Goal: Task Accomplishment & Management: Manage account settings

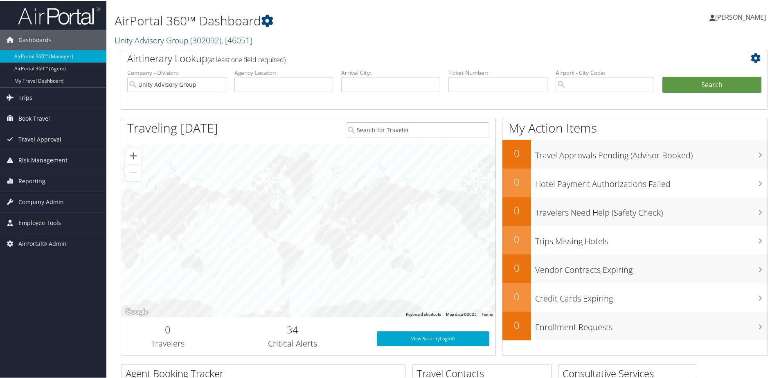
click at [167, 44] on link "Unity Advisory Group ( 302092 ) , [ 46051 ]" at bounding box center [183, 39] width 138 height 11
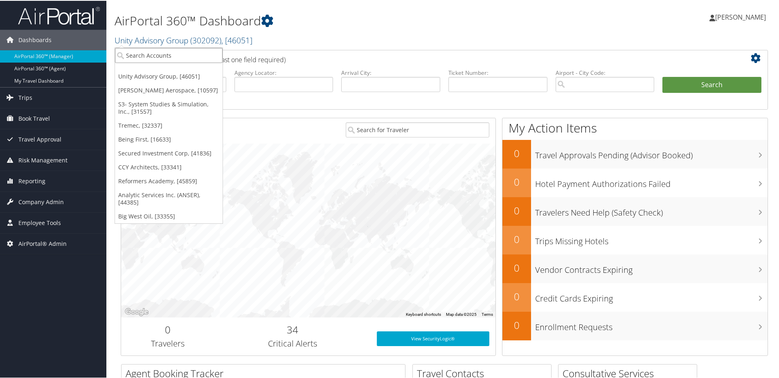
click at [166, 54] on input "search" at bounding box center [169, 54] width 108 height 15
click at [149, 150] on link "Secured Investment Corp, [41836]" at bounding box center [169, 153] width 108 height 14
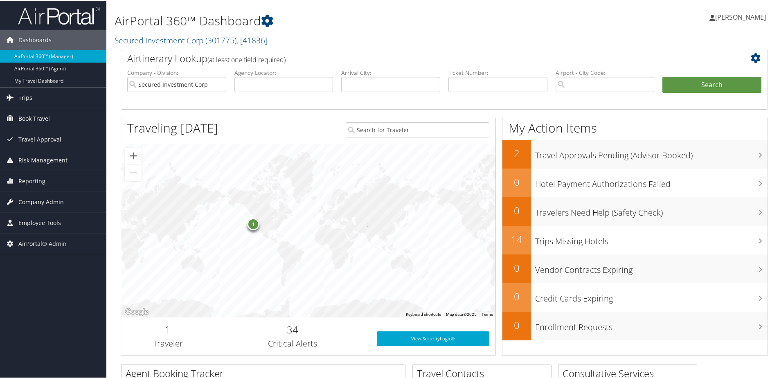
click at [43, 198] on span "Company Admin" at bounding box center [40, 201] width 45 height 20
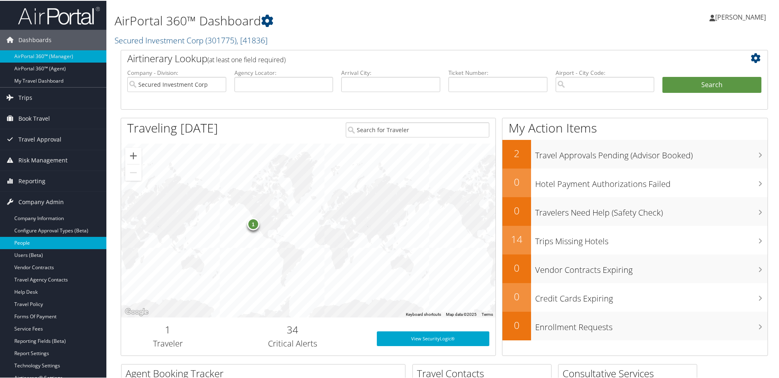
click at [28, 240] on link "People" at bounding box center [53, 242] width 106 height 12
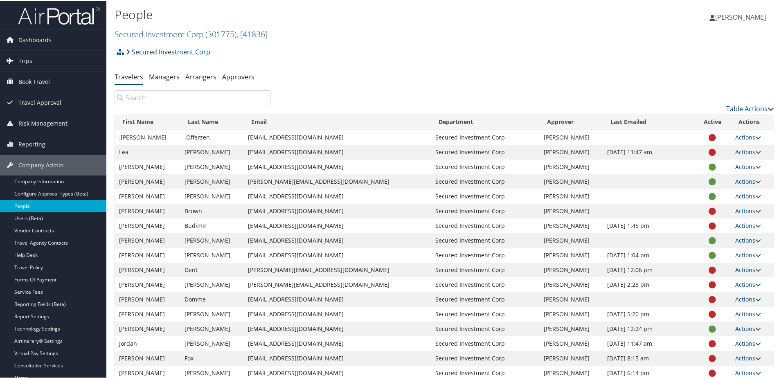
click at [165, 95] on input "search" at bounding box center [192, 97] width 156 height 15
paste input "Dwise@securedinvestmentcorp.com"
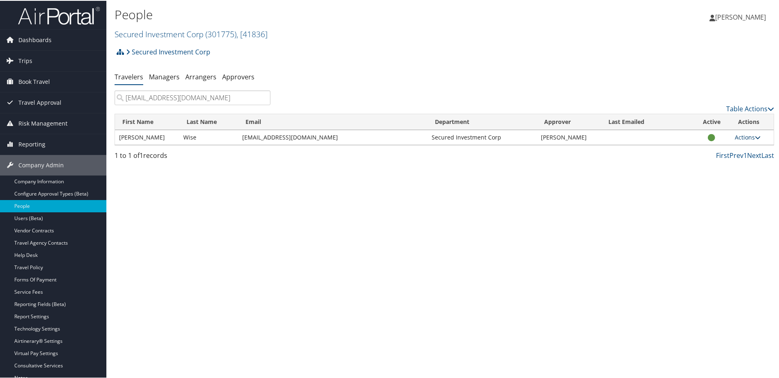
type input "Dwise@securedinvestmentcorp.com"
click at [740, 136] on link "Actions" at bounding box center [747, 136] width 26 height 8
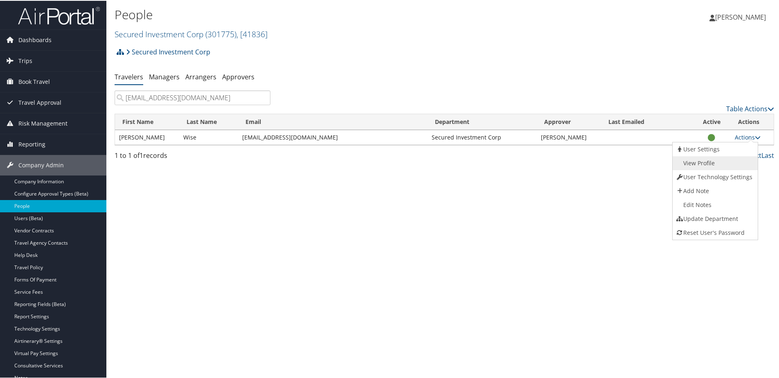
click at [712, 159] on link "View Profile" at bounding box center [713, 162] width 83 height 14
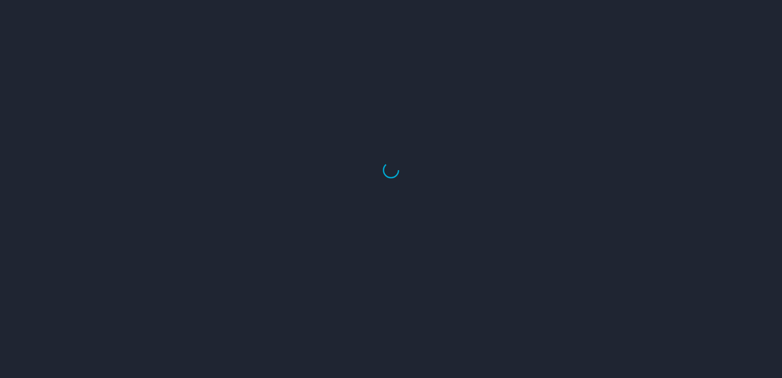
select select "US"
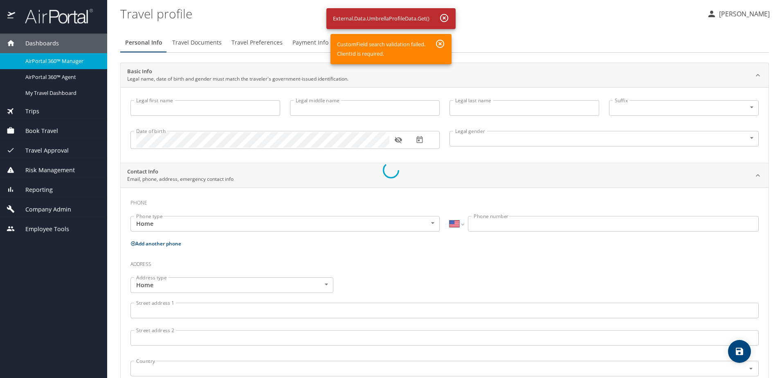
click at [443, 18] on div at bounding box center [391, 169] width 782 height 415
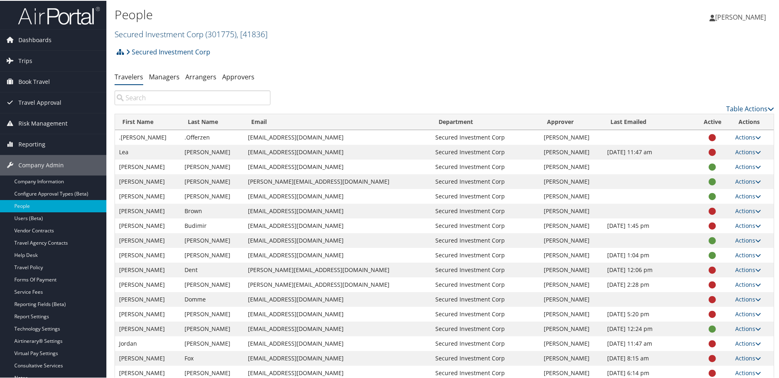
click at [150, 29] on link "Secured Investment Corp ( 301775 ) , [ 41836 ]" at bounding box center [190, 33] width 153 height 11
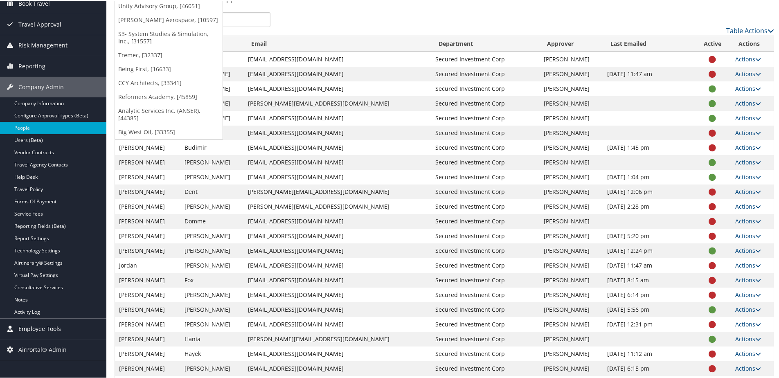
scroll to position [82, 0]
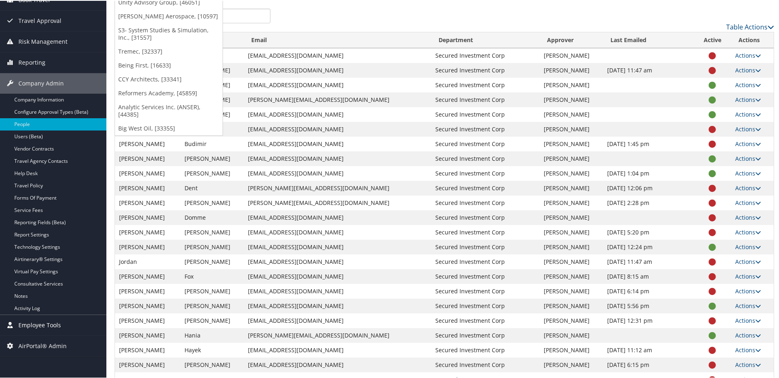
click at [38, 325] on span "Employee Tools" at bounding box center [39, 324] width 43 height 20
click at [32, 337] on link "Admin Search (CTRL + S)" at bounding box center [53, 340] width 106 height 12
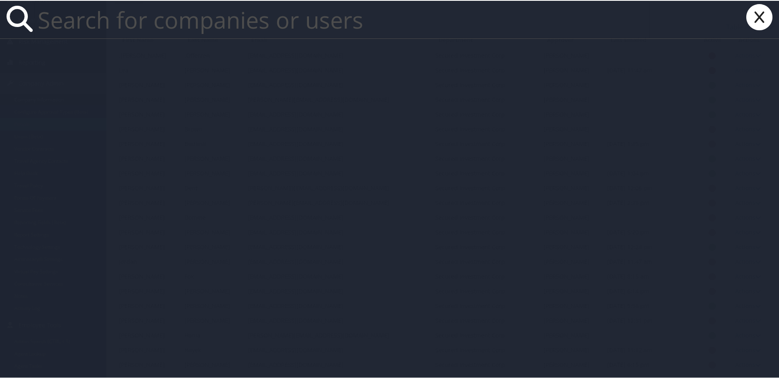
paste input "marleena.h.moxley.ctr@socom.mil"
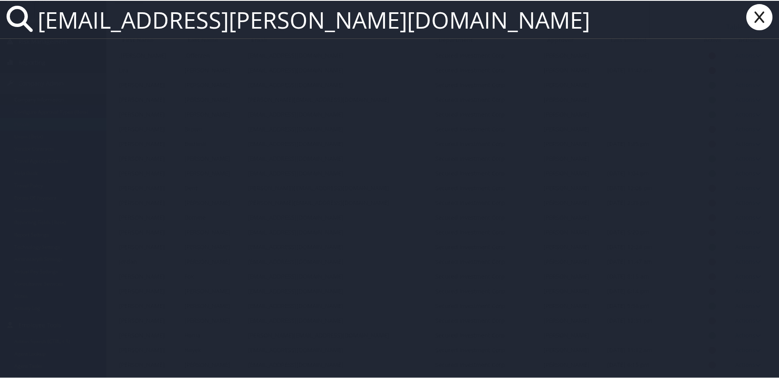
type input "marleena.h.moxley.ctr@socom.mil"
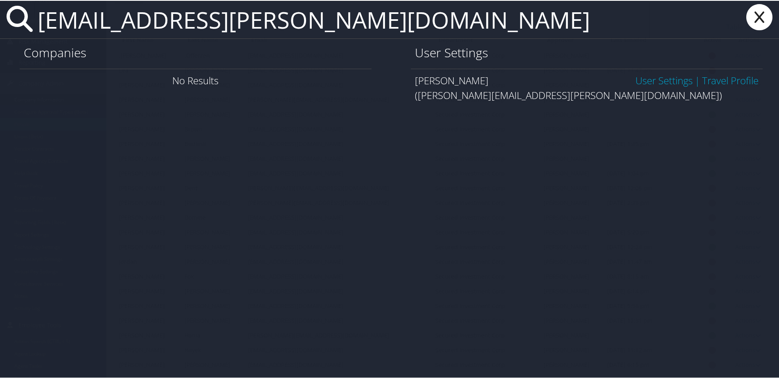
click at [653, 76] on link "User Settings" at bounding box center [663, 79] width 57 height 13
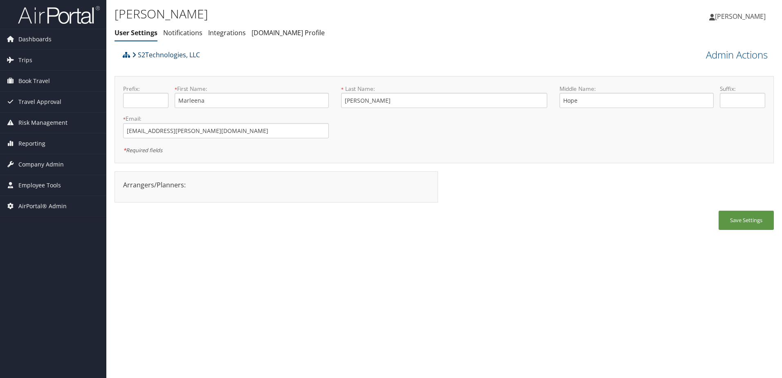
click at [148, 54] on link "S2Technologies, LLC" at bounding box center [166, 55] width 68 height 16
click at [54, 162] on span "Company Admin" at bounding box center [40, 164] width 45 height 20
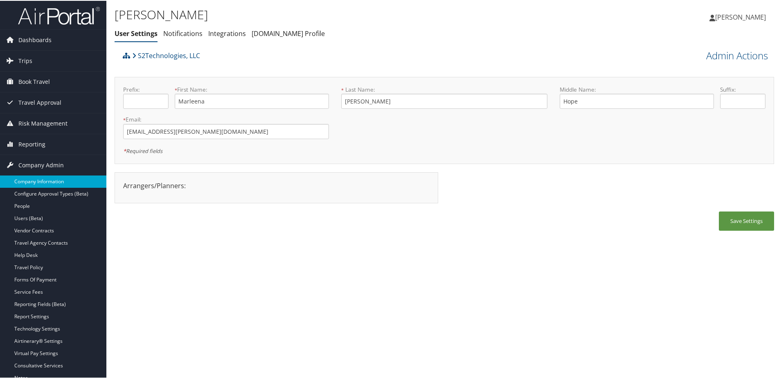
click at [32, 183] on link "Company Information" at bounding box center [53, 181] width 106 height 12
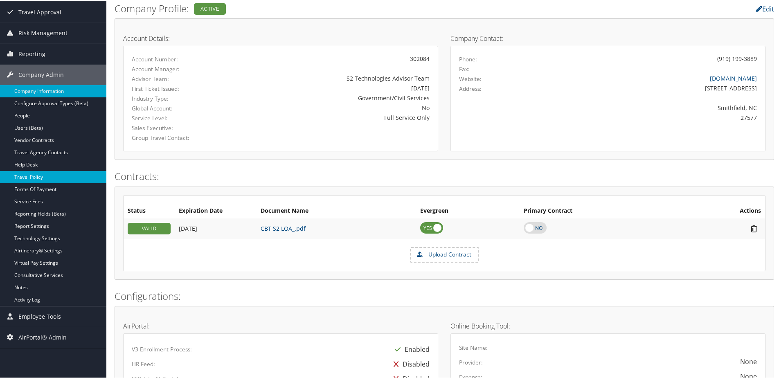
scroll to position [41, 0]
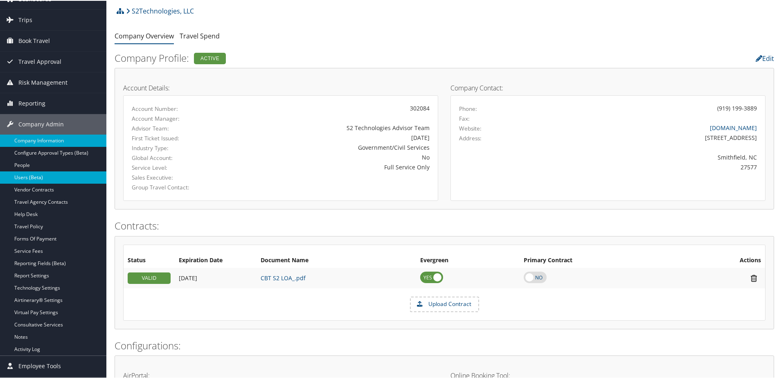
click at [20, 177] on link "Users (Beta)" at bounding box center [53, 177] width 106 height 12
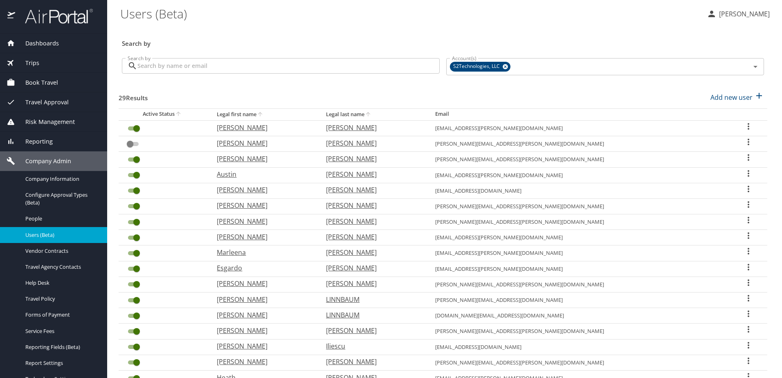
click at [202, 70] on input "Search by" at bounding box center [288, 66] width 302 height 16
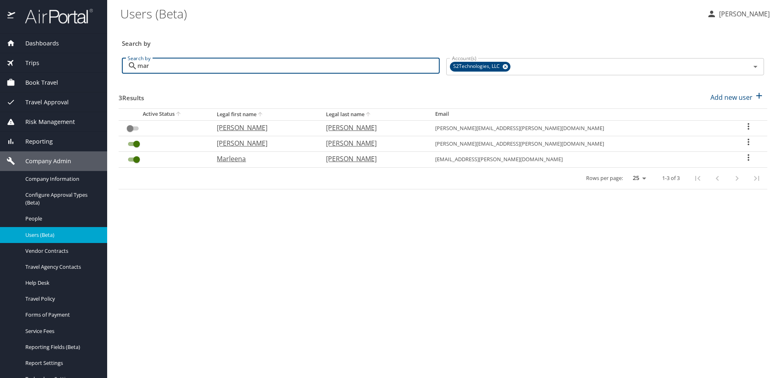
type input "mar"
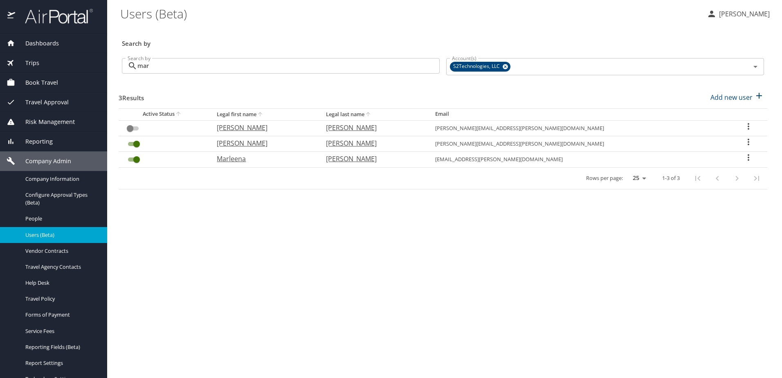
click at [743, 157] on icon "User Search Table" at bounding box center [748, 158] width 10 height 10
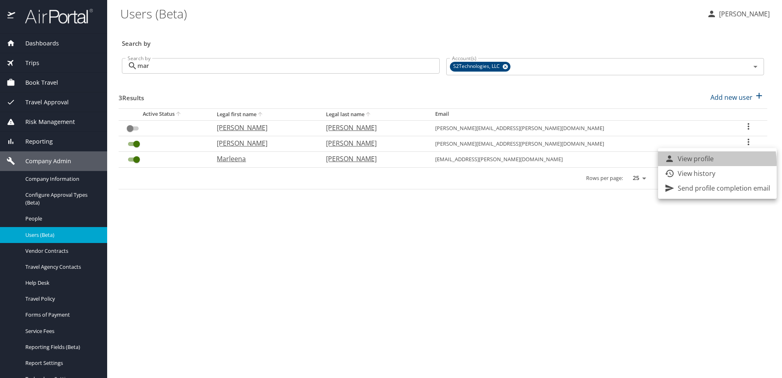
click at [711, 162] on p "View profile" at bounding box center [696, 159] width 36 height 10
select select "US"
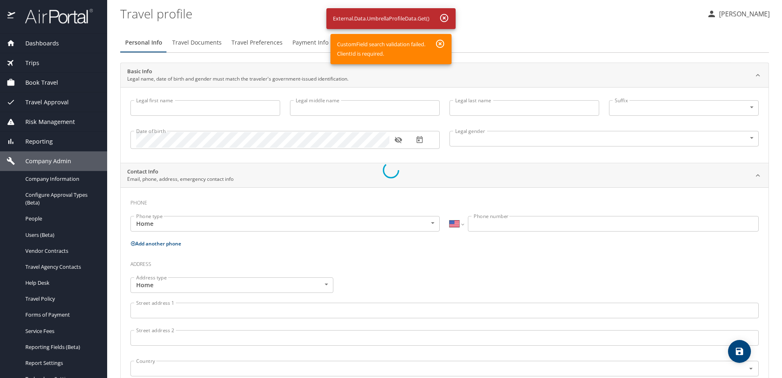
click at [438, 43] on div at bounding box center [391, 169] width 782 height 415
click at [441, 20] on div at bounding box center [391, 169] width 782 height 415
click at [233, 28] on div at bounding box center [391, 169] width 782 height 415
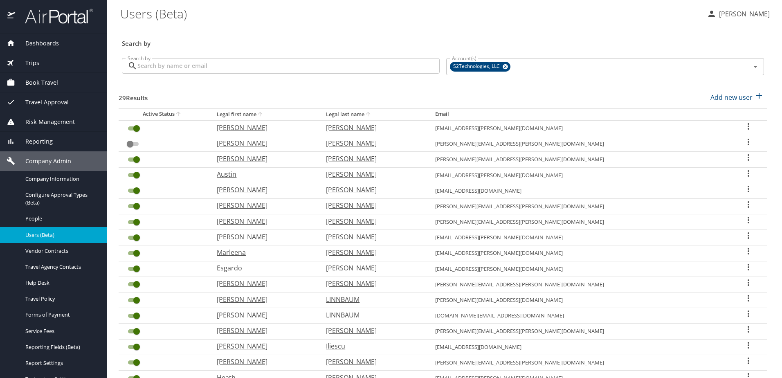
click at [34, 63] on span "Trips" at bounding box center [27, 62] width 24 height 9
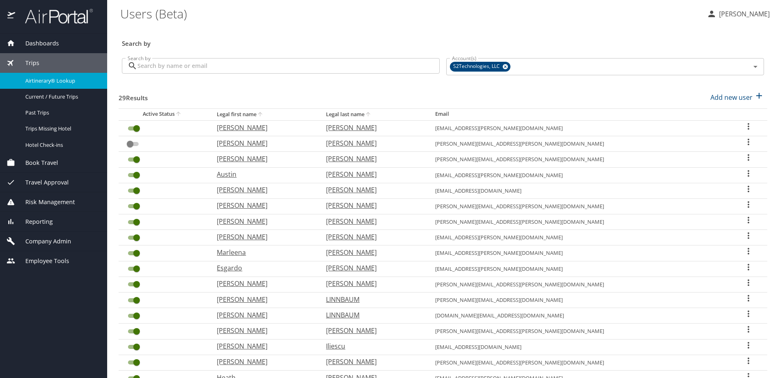
click at [37, 82] on span "Airtinerary® Lookup" at bounding box center [61, 81] width 72 height 8
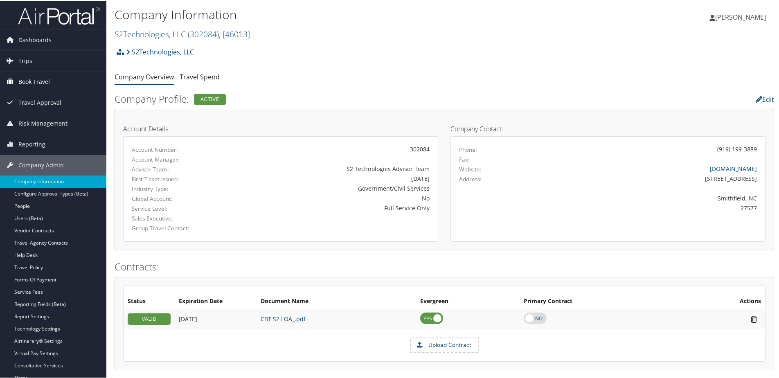
click at [39, 76] on span "Book Travel" at bounding box center [33, 81] width 31 height 20
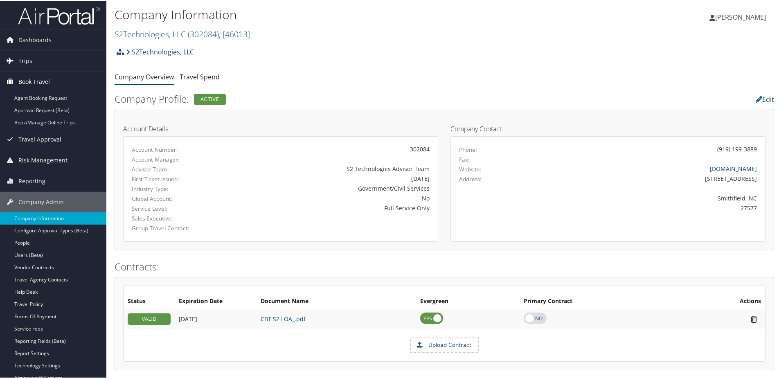
click at [36, 79] on span "Book Travel" at bounding box center [33, 81] width 31 height 20
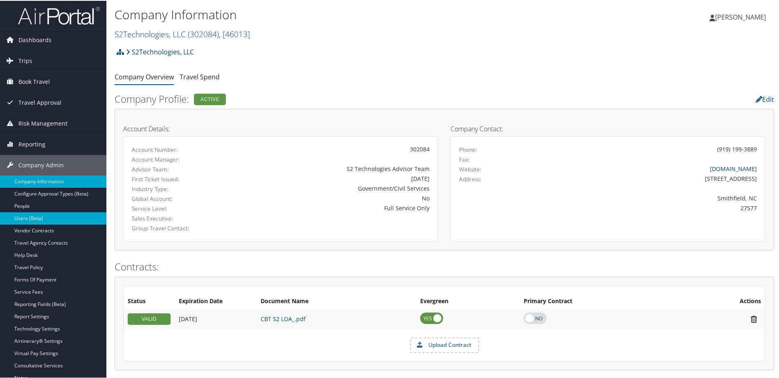
click at [37, 220] on link "Users (Beta)" at bounding box center [53, 217] width 106 height 12
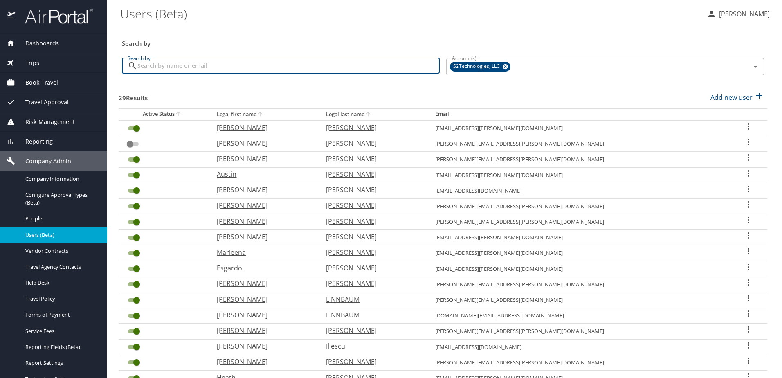
click at [188, 64] on input "Search by" at bounding box center [288, 66] width 302 height 16
type input "mar"
checkbox input "false"
checkbox input "true"
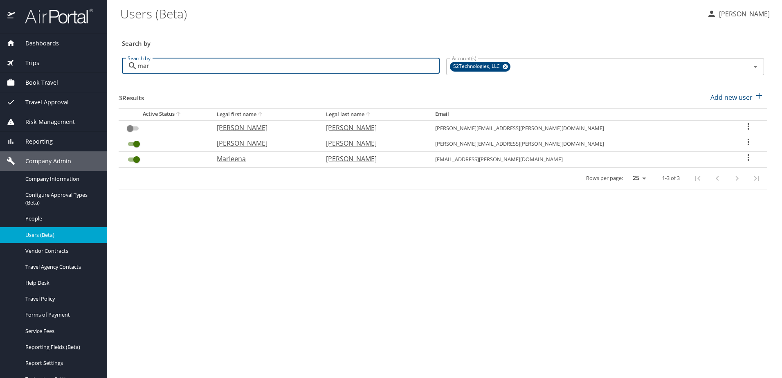
type input "mar"
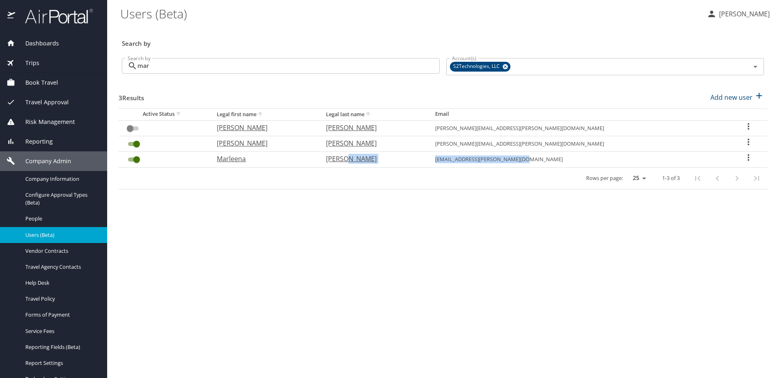
drag, startPoint x: 510, startPoint y: 163, endPoint x: 609, endPoint y: 162, distance: 99.4
click at [609, 162] on tr "Marleena Moxley marleena.h.moxley.ctr@socom.mil" at bounding box center [443, 160] width 649 height 16
copy tr "marleena.h.moxley.ctr@socom.mil"
click at [51, 177] on span "Company Information" at bounding box center [61, 179] width 72 height 8
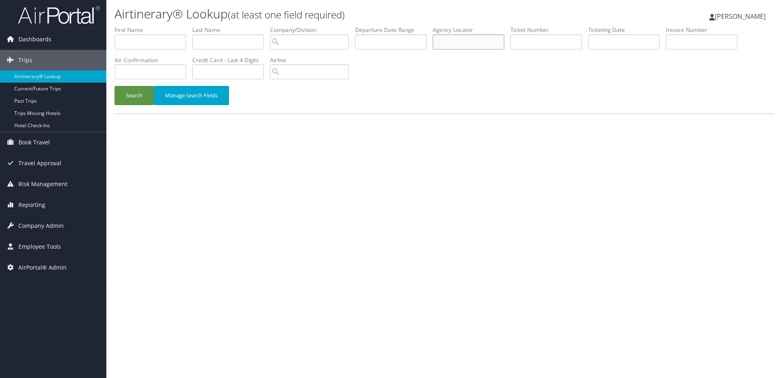
paste input "DB48QG"
type input "DB48QG"
click at [130, 91] on button "Search" at bounding box center [133, 95] width 39 height 19
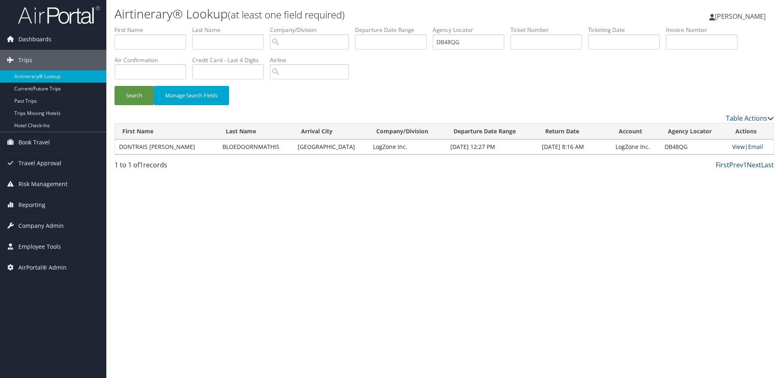
click at [734, 148] on link "View" at bounding box center [738, 147] width 13 height 8
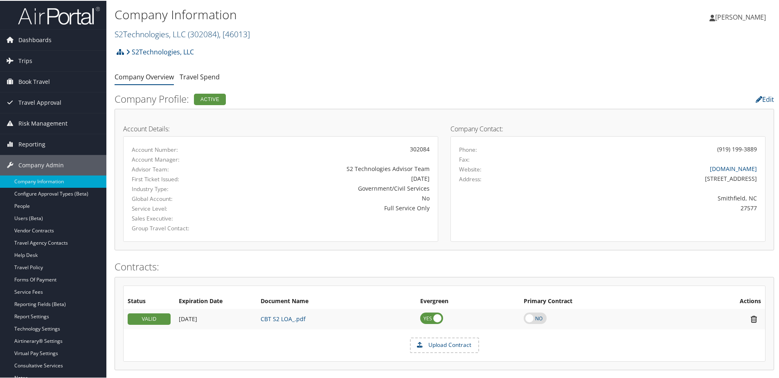
click at [148, 31] on link "S2Technologies, LLC ( 302084 ) , [ 46013 ]" at bounding box center [181, 33] width 135 height 11
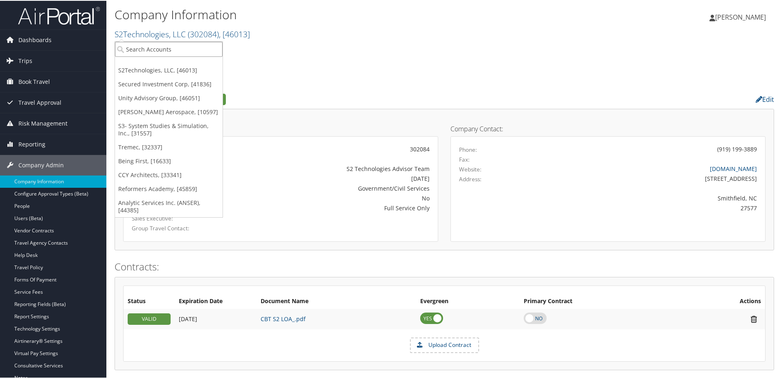
click at [148, 44] on input "search" at bounding box center [169, 48] width 108 height 15
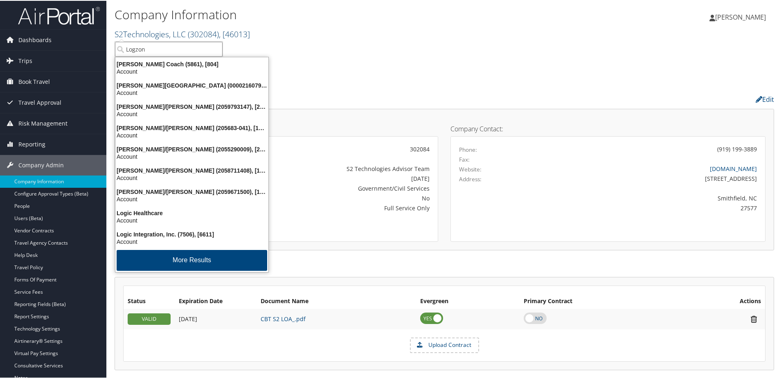
type input "Logzone"
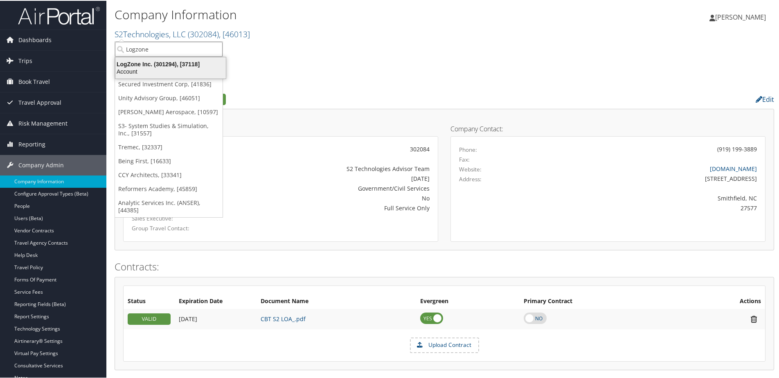
click at [147, 70] on div "Account" at bounding box center [170, 70] width 120 height 7
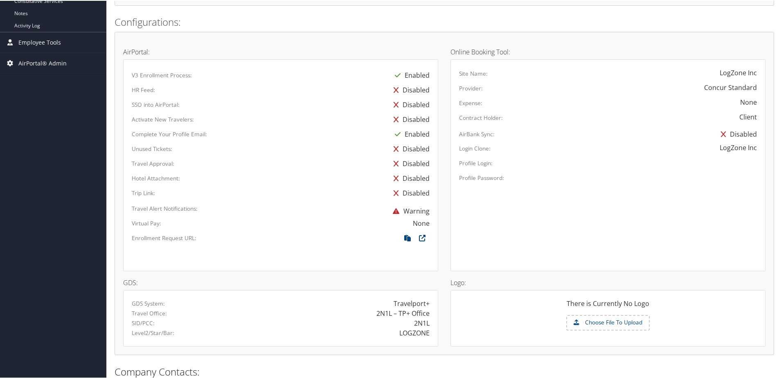
scroll to position [445, 0]
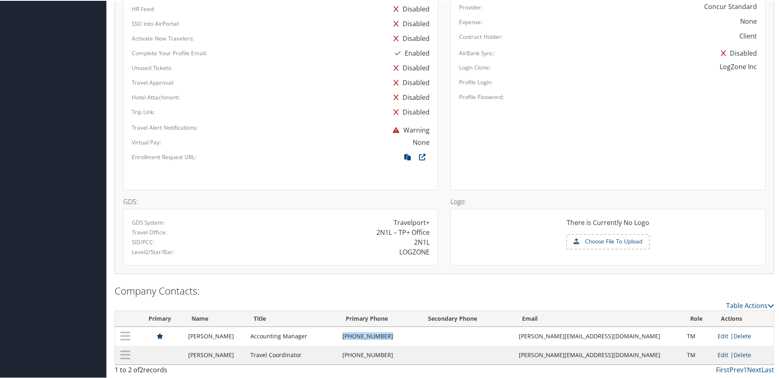
drag, startPoint x: 358, startPoint y: 338, endPoint x: 412, endPoint y: 337, distance: 54.0
click at [412, 337] on tr "[PERSON_NAME] Accounting Manager [PHONE_NUMBER] [PERSON_NAME][EMAIL_ADDRESS][DO…" at bounding box center [444, 335] width 658 height 19
copy tr "[PHONE_NUMBER]"
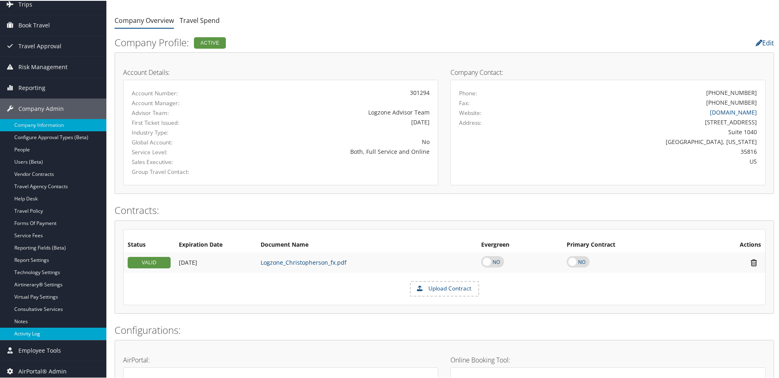
scroll to position [82, 0]
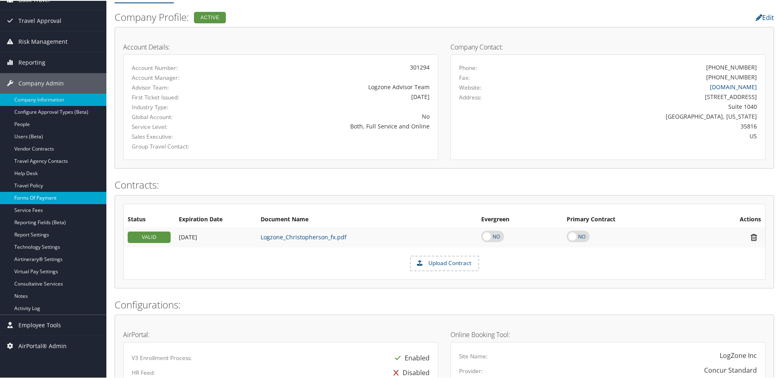
click at [40, 195] on link "Forms Of Payment" at bounding box center [53, 197] width 106 height 12
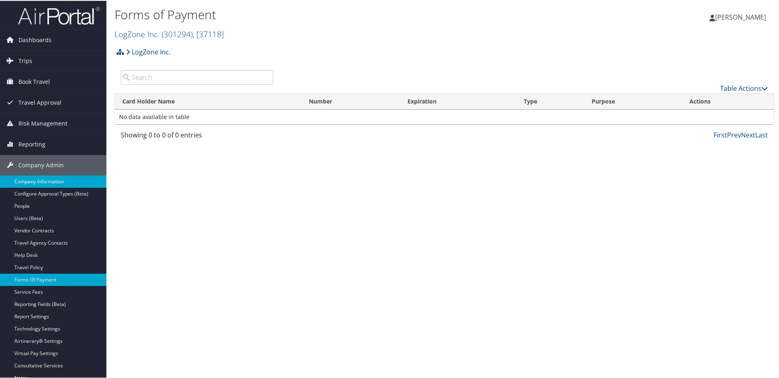
click at [46, 177] on link "Company Information" at bounding box center [53, 181] width 106 height 12
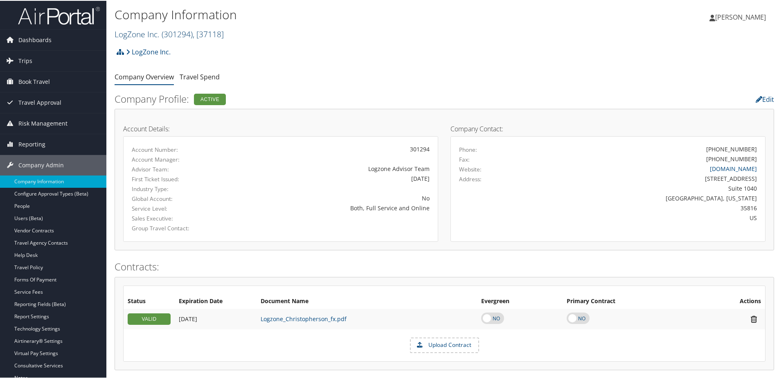
click at [146, 32] on link "LogZone Inc. ( 301294 ) , [ 37118 ]" at bounding box center [168, 33] width 109 height 11
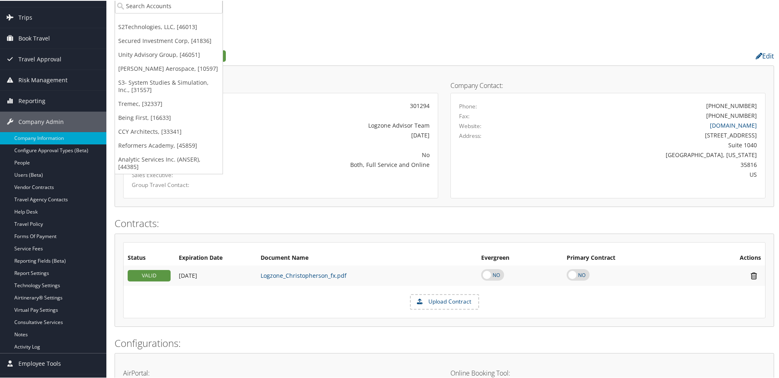
scroll to position [164, 0]
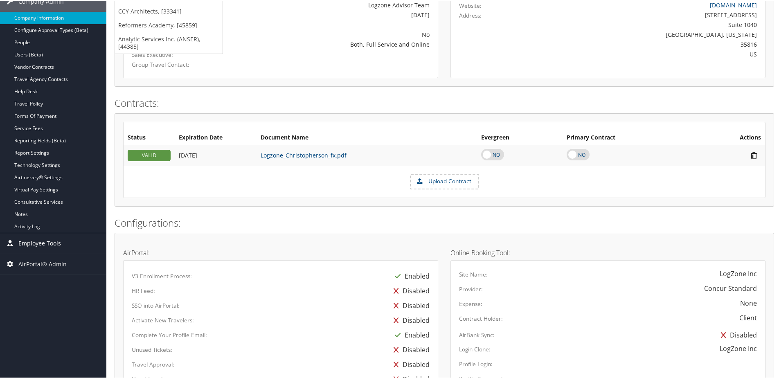
click at [36, 242] on span "Employee Tools" at bounding box center [39, 242] width 43 height 20
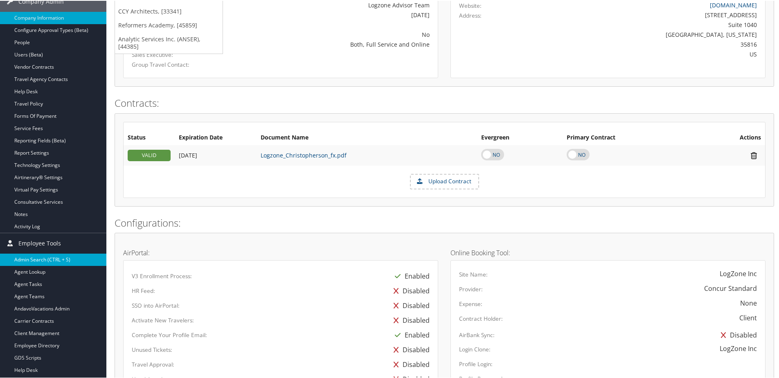
click at [31, 256] on link "Admin Search (CTRL + S)" at bounding box center [53, 259] width 106 height 12
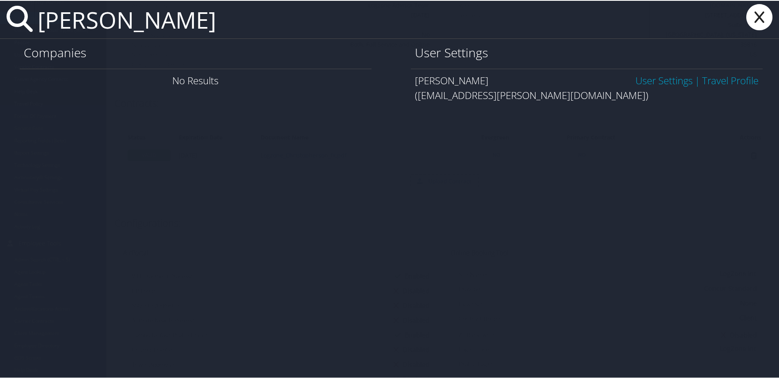
click at [166, 22] on input "Mathew ray" at bounding box center [341, 19] width 615 height 38
type input "Mathew Ray"
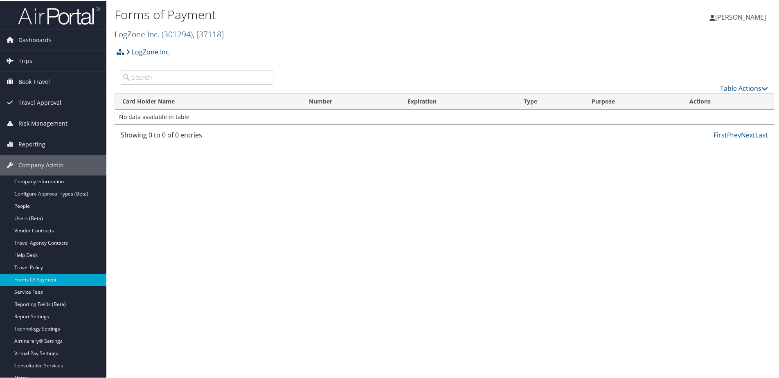
click at [119, 33] on link "LogZone Inc. ( 301294 ) , [ 37118 ]" at bounding box center [168, 33] width 109 height 11
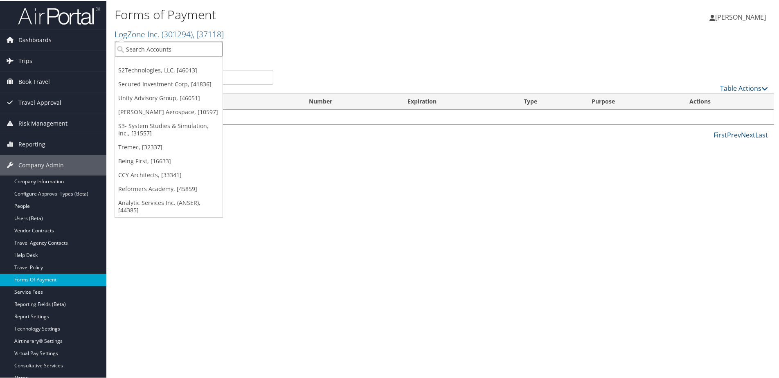
click at [127, 50] on input "search" at bounding box center [169, 48] width 108 height 15
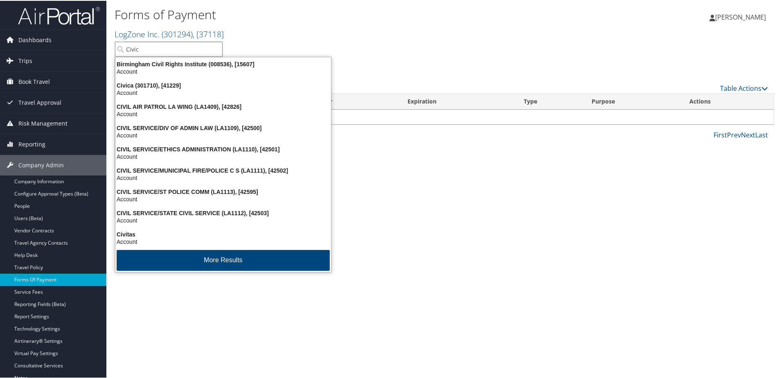
type input "Civica"
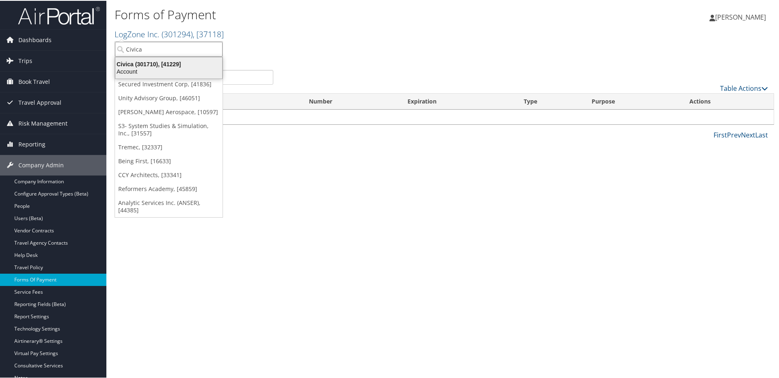
click at [125, 65] on div "Civica (301710), [41229]" at bounding box center [168, 63] width 117 height 7
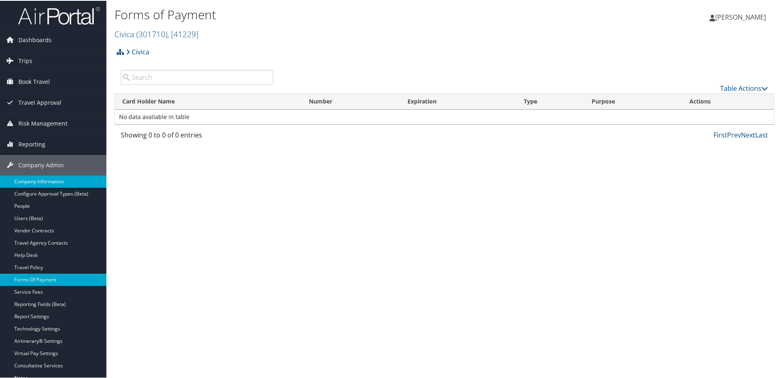
click at [36, 179] on link "Company Information" at bounding box center [53, 181] width 106 height 12
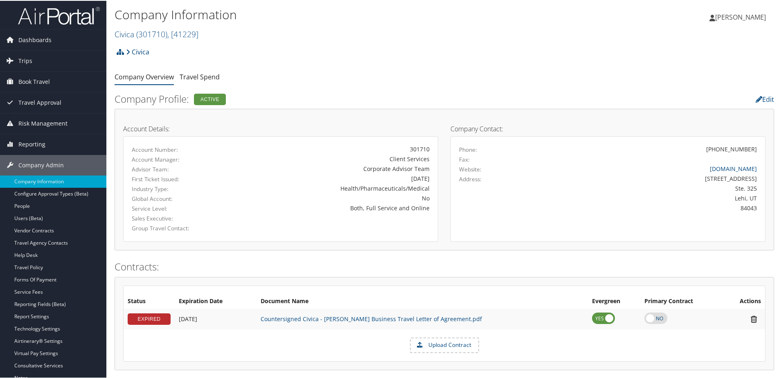
click at [52, 14] on img at bounding box center [59, 14] width 82 height 19
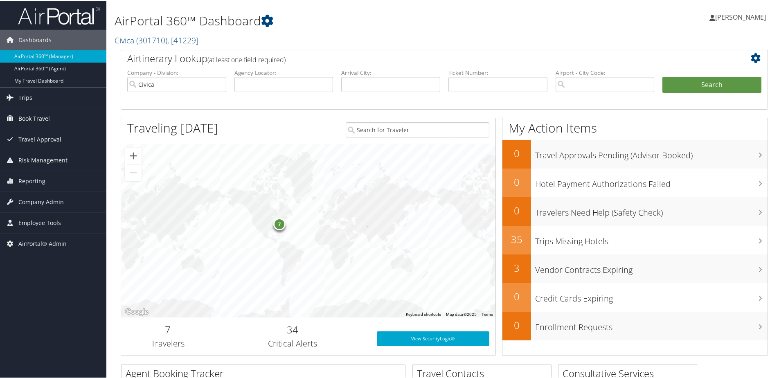
click at [59, 12] on img at bounding box center [59, 14] width 82 height 19
click at [27, 203] on span "Company Admin" at bounding box center [40, 201] width 45 height 20
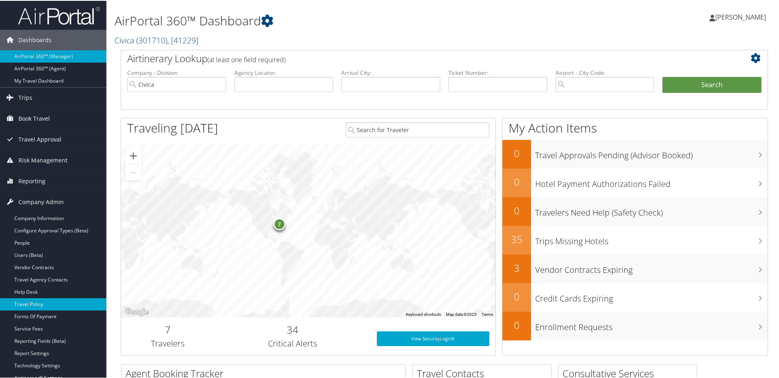
click at [31, 304] on link "Travel Policy" at bounding box center [53, 303] width 106 height 12
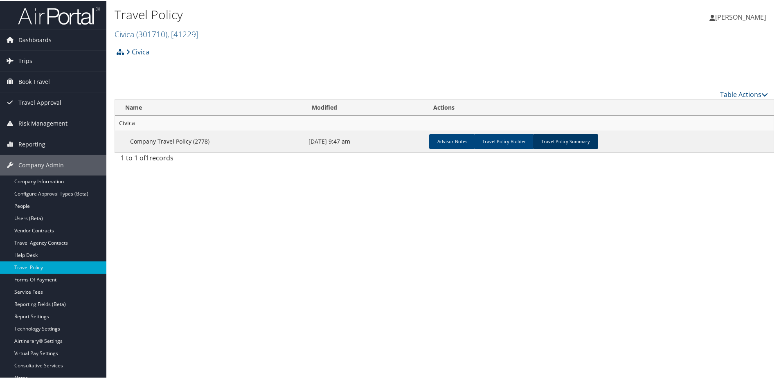
click at [577, 138] on link "Travel Policy Summary" at bounding box center [564, 140] width 65 height 15
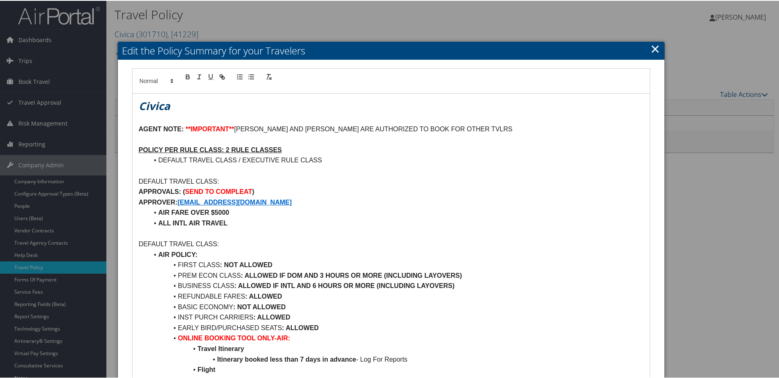
drag, startPoint x: 651, startPoint y: 48, endPoint x: 645, endPoint y: 47, distance: 6.3
click at [651, 48] on link "×" at bounding box center [654, 48] width 9 height 16
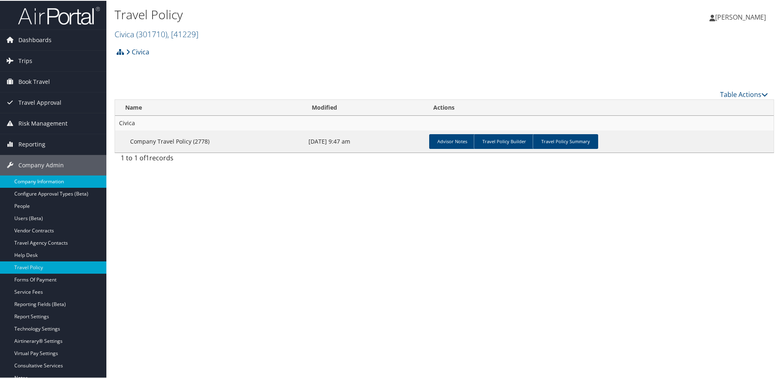
click at [37, 178] on link "Company Information" at bounding box center [53, 181] width 106 height 12
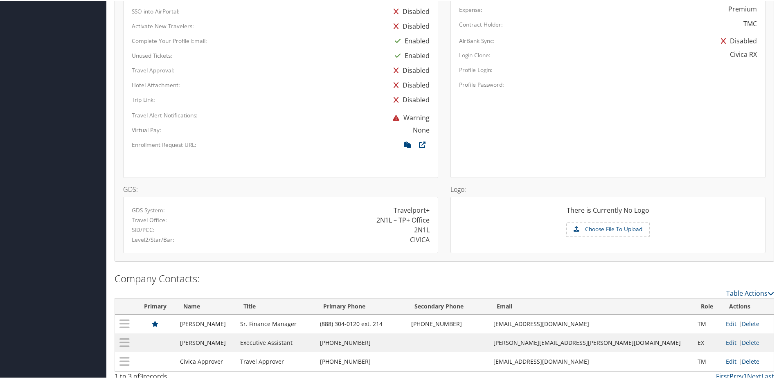
scroll to position [464, 0]
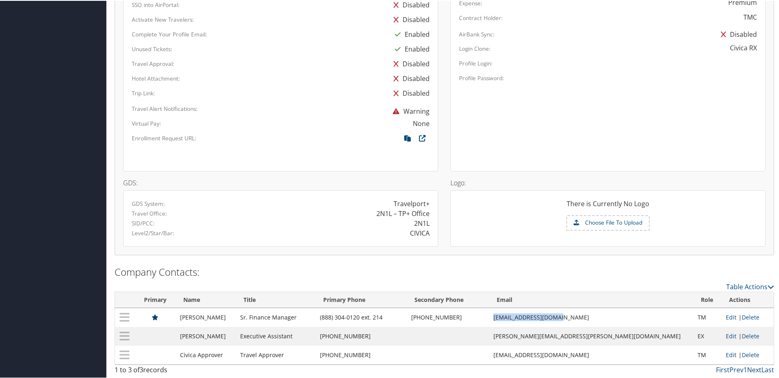
drag, startPoint x: 553, startPoint y: 316, endPoint x: 624, endPoint y: 317, distance: 70.8
click at [624, 317] on tr "Matt Ray Sr. Finance Manager (888) 304-0120 ext. 214 (208) 340-5189 matt.ray@ci…" at bounding box center [444, 316] width 658 height 19
copy tr "matt.ray@civicarx.org"
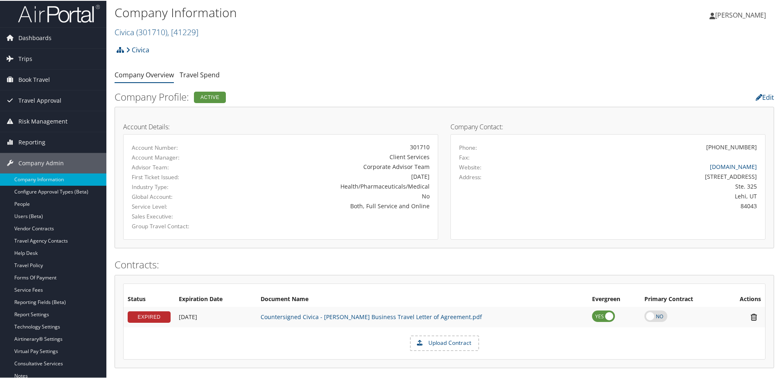
scroll to position [0, 0]
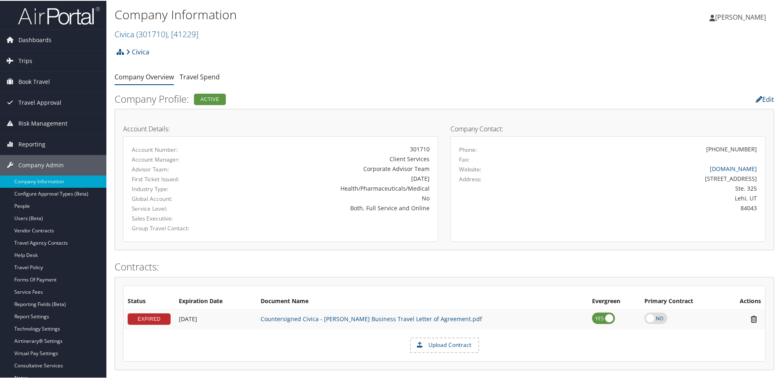
click at [124, 27] on h2 "Civica ( 301710 ) , [ 41229 ]" at bounding box center [334, 33] width 440 height 14
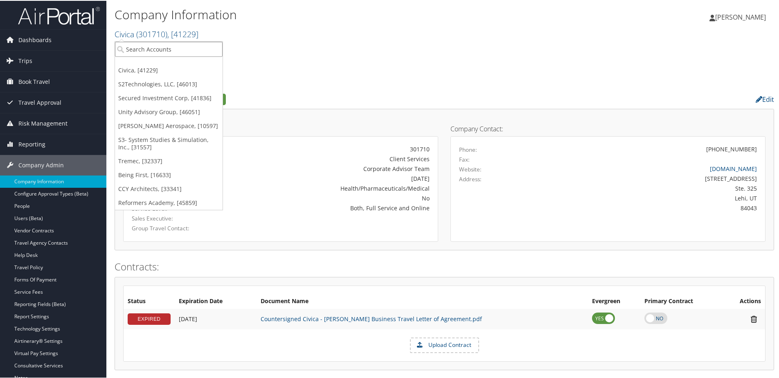
click at [130, 49] on input "search" at bounding box center [169, 48] width 108 height 15
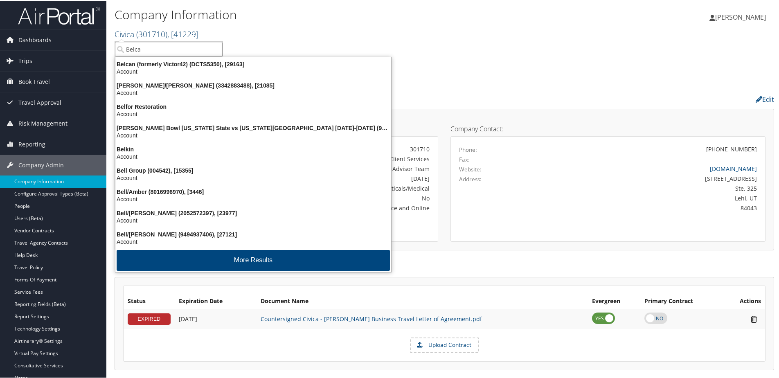
type input "Belcan"
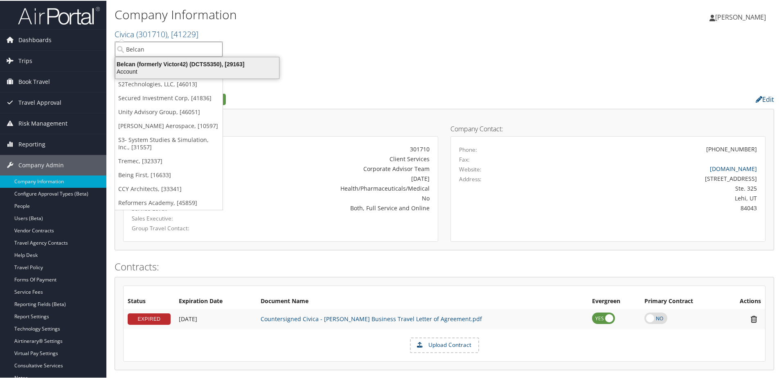
click at [145, 66] on div "Belcan (formerly Victor42) (DCTS5350), [29163]" at bounding box center [196, 63] width 173 height 7
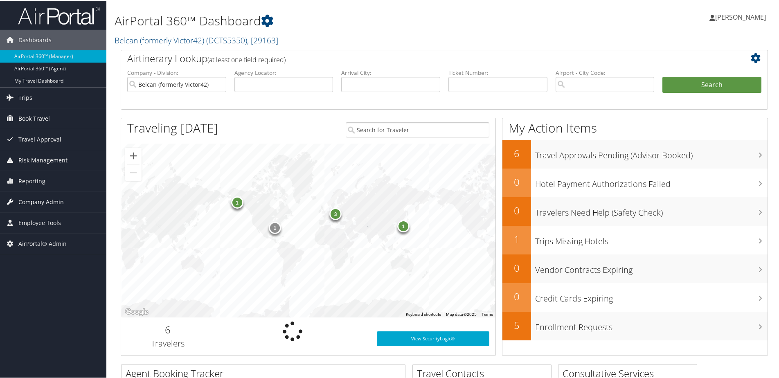
click at [25, 199] on span "Company Admin" at bounding box center [40, 201] width 45 height 20
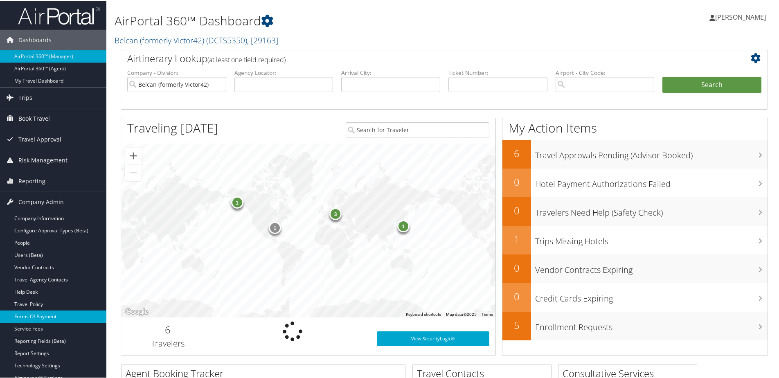
click at [37, 316] on link "Forms Of Payment" at bounding box center [53, 316] width 106 height 12
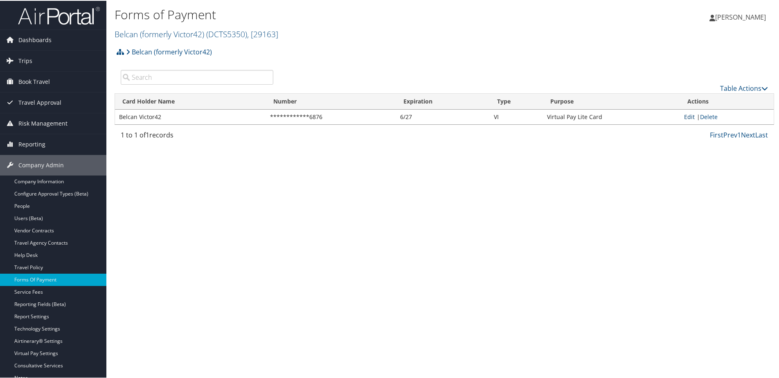
click at [684, 117] on link "Edit" at bounding box center [689, 116] width 11 height 8
select select "15"
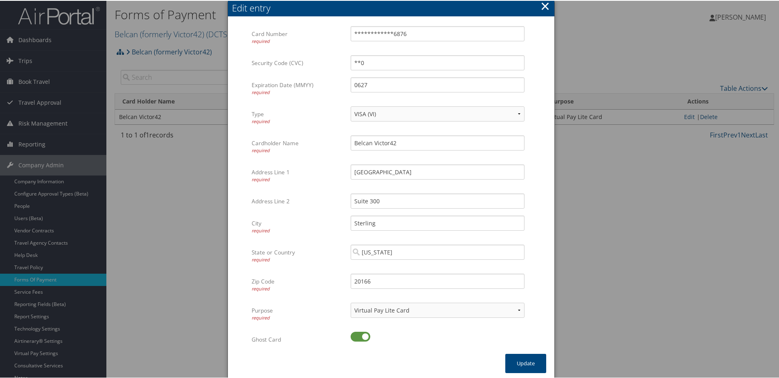
click at [545, 3] on button "×" at bounding box center [544, 5] width 9 height 16
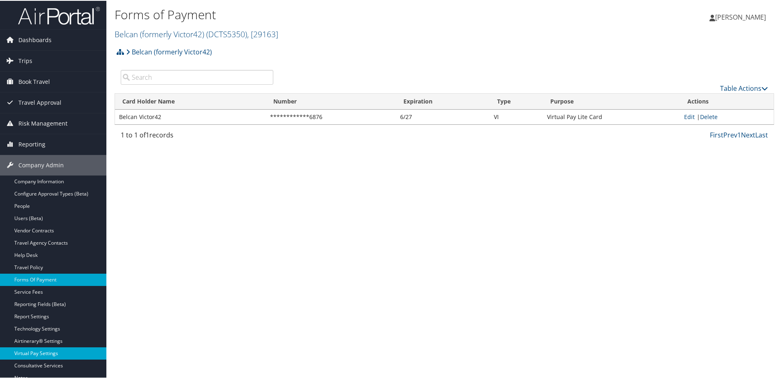
click at [37, 357] on link "Virtual Pay Settings" at bounding box center [53, 352] width 106 height 12
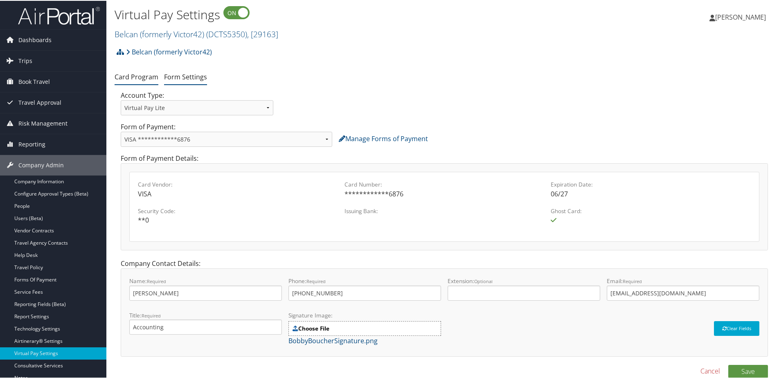
click at [180, 77] on link "Form Settings" at bounding box center [185, 76] width 43 height 9
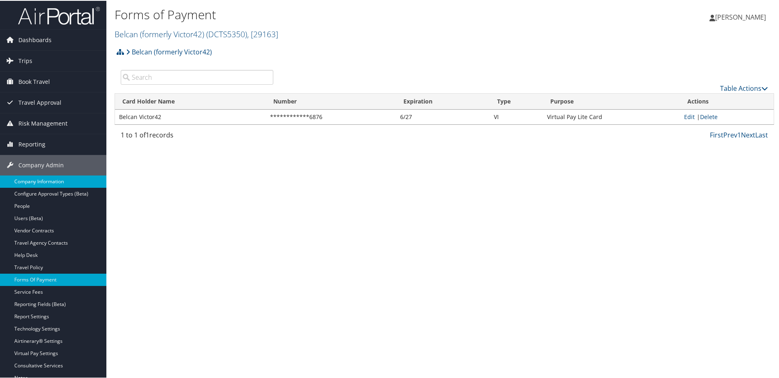
click at [44, 181] on link "Company Information" at bounding box center [53, 181] width 106 height 12
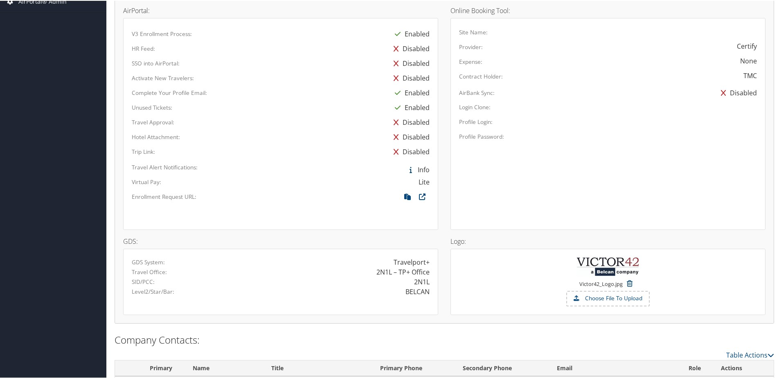
scroll to position [476, 0]
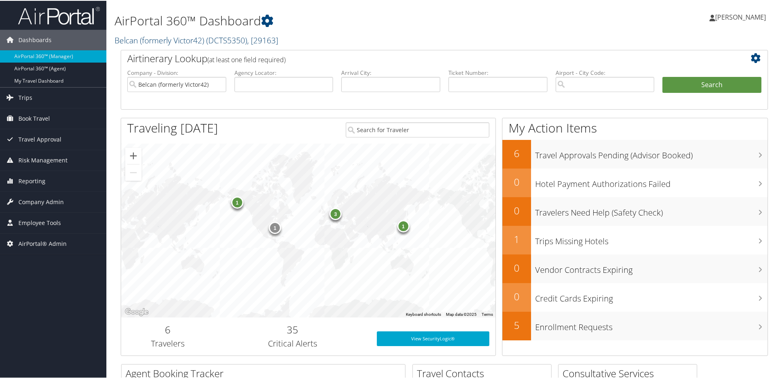
click at [138, 41] on link "Belcan (formerly Victor42) ( DCTS5350 ) , [ 29163 ]" at bounding box center [196, 39] width 164 height 11
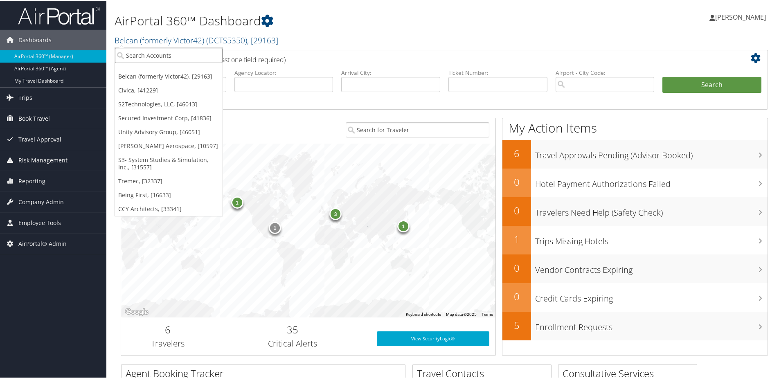
click at [155, 55] on input "search" at bounding box center [169, 54] width 108 height 15
type input "Logzone"
click at [180, 69] on div "LogZone Inc. (301294), [37118]" at bounding box center [170, 69] width 120 height 7
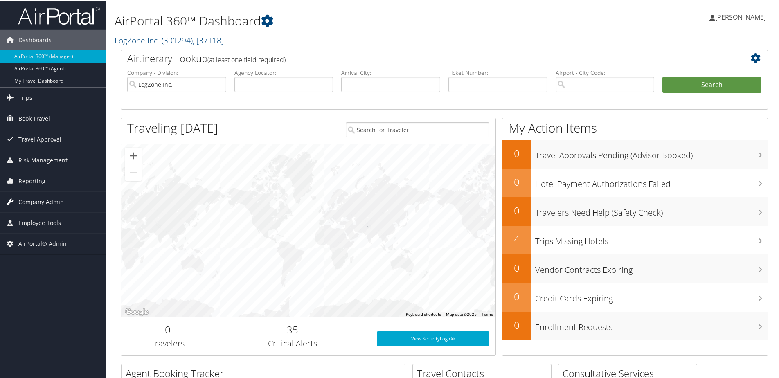
click at [36, 204] on span "Company Admin" at bounding box center [40, 201] width 45 height 20
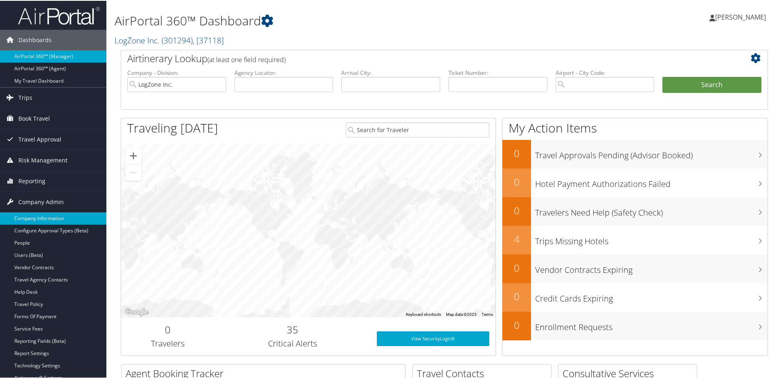
click at [31, 219] on link "Company Information" at bounding box center [53, 217] width 106 height 12
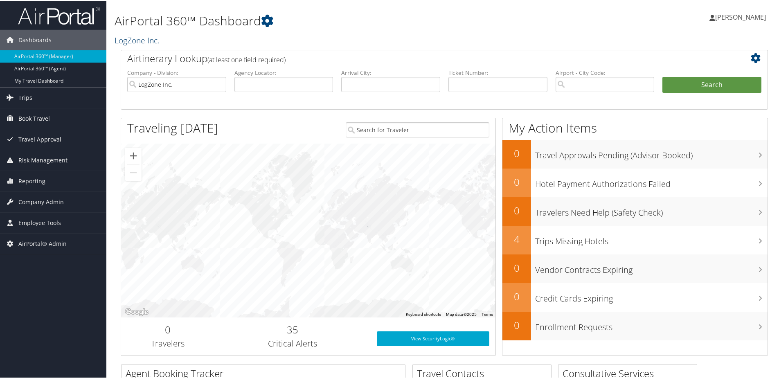
click at [133, 39] on link "LogZone Inc." at bounding box center [137, 39] width 47 height 11
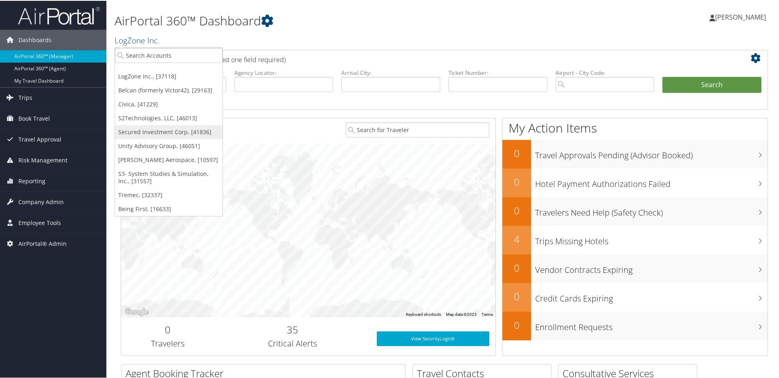
click at [150, 134] on link "Secured Investment Corp, [41836]" at bounding box center [169, 131] width 108 height 14
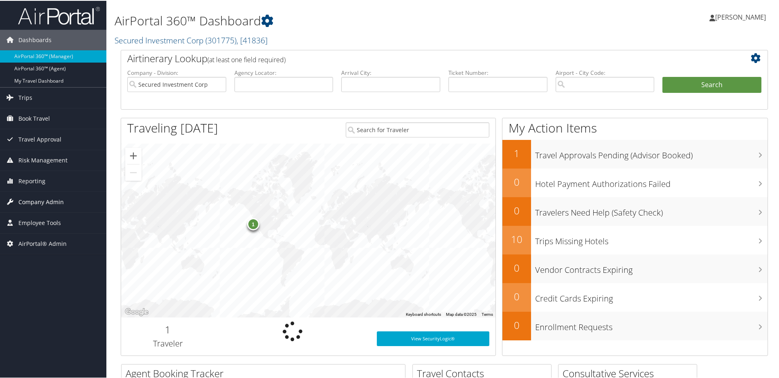
click at [32, 198] on span "Company Admin" at bounding box center [40, 201] width 45 height 20
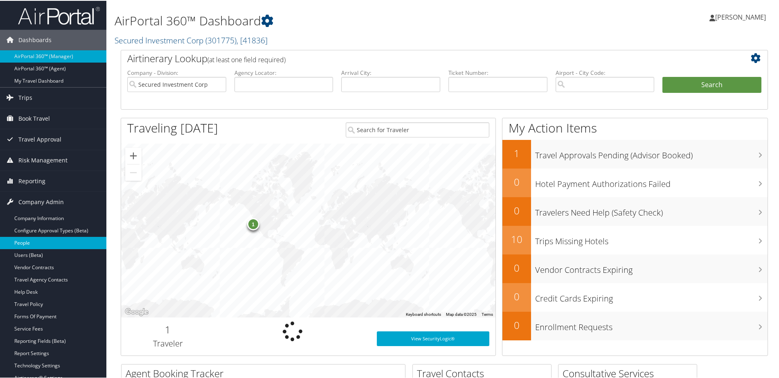
click at [20, 240] on link "People" at bounding box center [53, 242] width 106 height 12
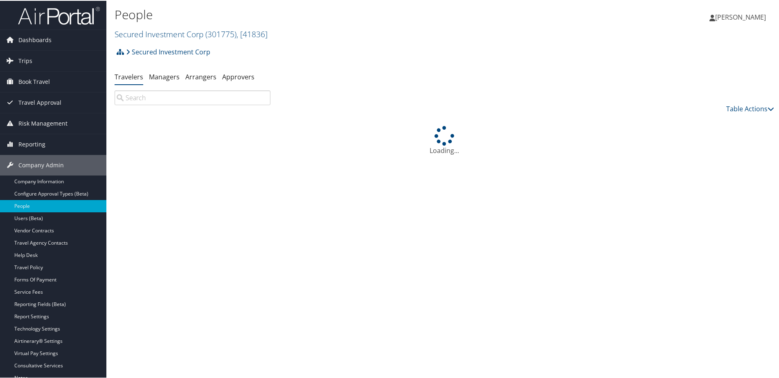
click at [143, 99] on input "search" at bounding box center [192, 97] width 156 height 15
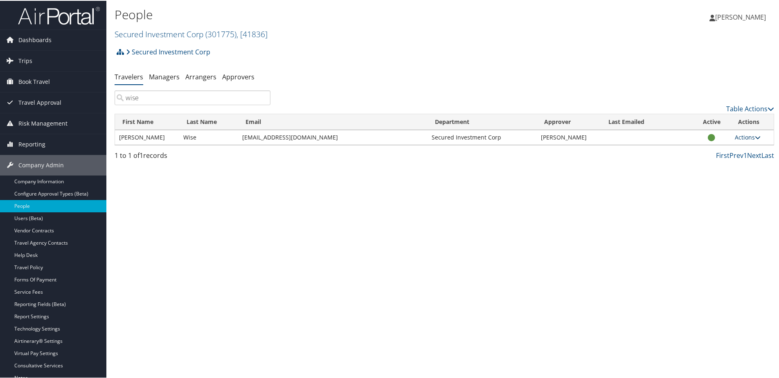
type input "wise"
click at [734, 139] on link "Actions" at bounding box center [747, 136] width 26 height 8
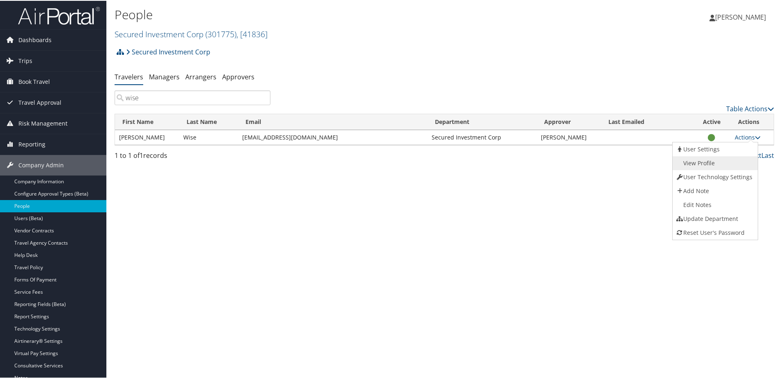
click at [711, 159] on link "View Profile" at bounding box center [713, 162] width 83 height 14
